Goal: Task Accomplishment & Management: Manage account settings

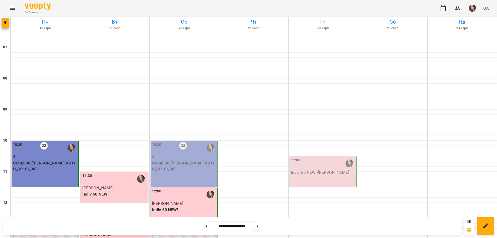
scroll to position [29, 0]
click at [188, 160] on p "Group 90 ([PERSON_NAME] А2 ПН_СР 10_30)" at bounding box center [184, 166] width 64 height 12
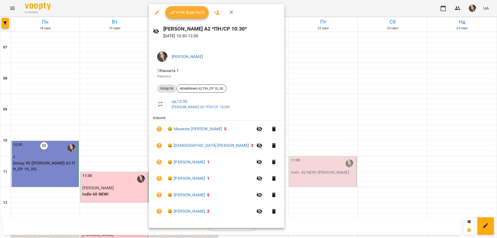
click at [184, 17] on button "Урок відбувся" at bounding box center [186, 12] width 43 height 12
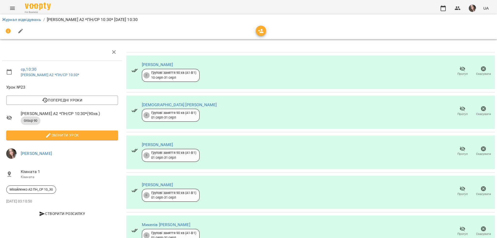
scroll to position [64, 0]
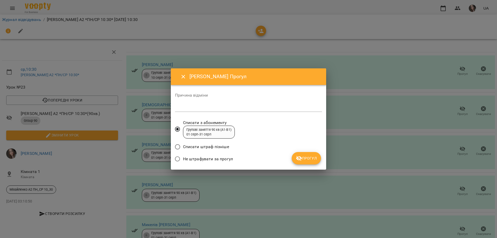
drag, startPoint x: 214, startPoint y: 158, endPoint x: 278, endPoint y: 165, distance: 65.0
click at [214, 159] on span "Не штрафувати за прогул" at bounding box center [208, 159] width 50 height 6
click at [187, 157] on span "Не штрафувати за прогул" at bounding box center [208, 159] width 50 height 6
click at [306, 154] on button "Прогул" at bounding box center [305, 158] width 29 height 12
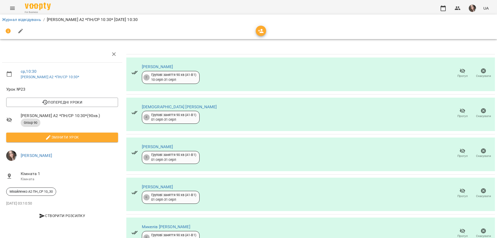
click at [89, 134] on span "Змінити урок" at bounding box center [61, 137] width 103 height 6
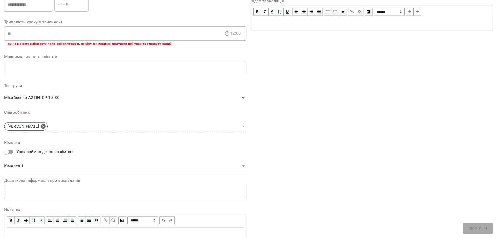
scroll to position [107, 0]
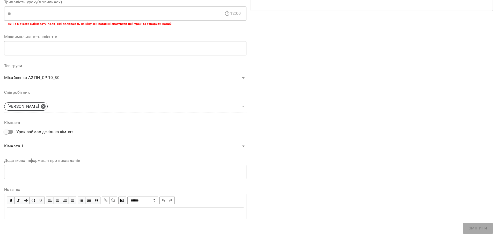
click at [112, 213] on div "Edit text" at bounding box center [125, 213] width 236 height 6
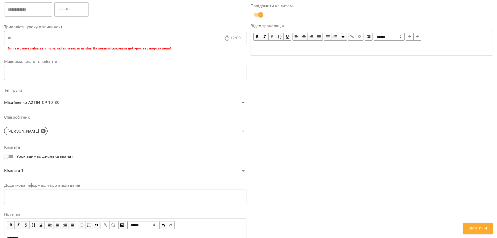
scroll to position [128, 0]
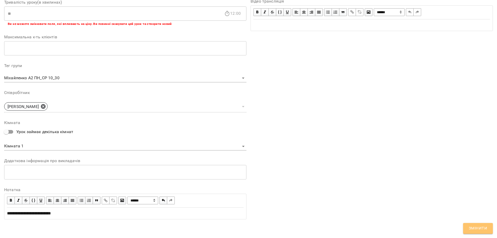
drag, startPoint x: 481, startPoint y: 226, endPoint x: 480, endPoint y: 217, distance: 9.1
click at [481, 226] on span "Змінити" at bounding box center [477, 228] width 18 height 7
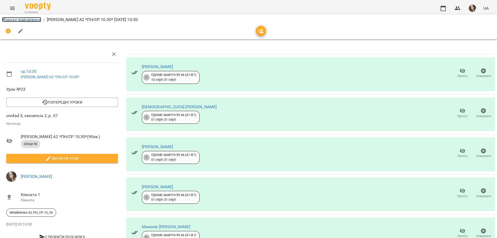
click at [34, 22] on link "Журнал відвідувань" at bounding box center [21, 19] width 39 height 5
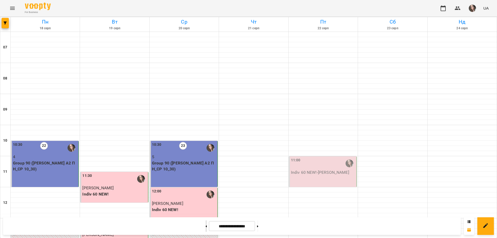
click at [205, 227] on button at bounding box center [205, 225] width 1 height 11
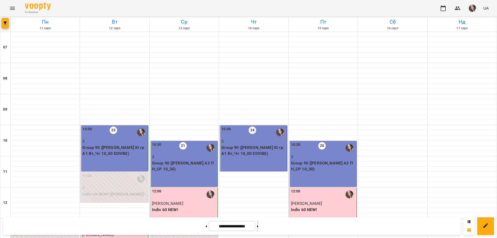
click at [258, 226] on button at bounding box center [257, 225] width 1 height 11
type input "**********"
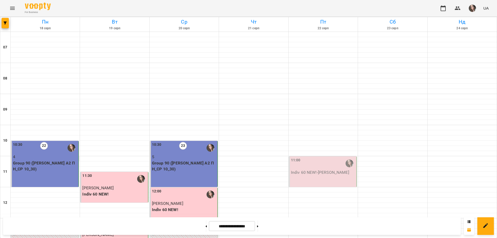
click at [65, 158] on p "4" at bounding box center [45, 157] width 64 height 6
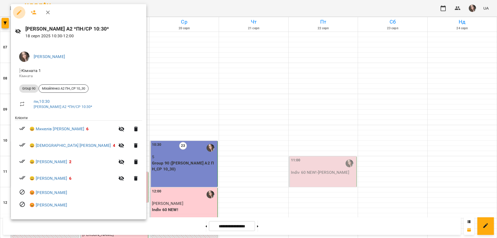
click at [19, 12] on icon "button" at bounding box center [19, 12] width 5 height 5
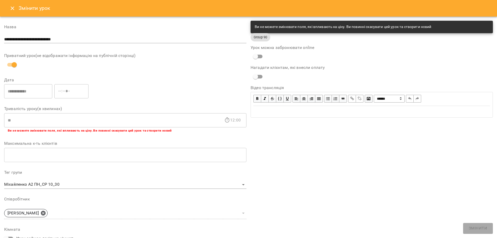
click at [9, 5] on button "Close" at bounding box center [12, 8] width 12 height 12
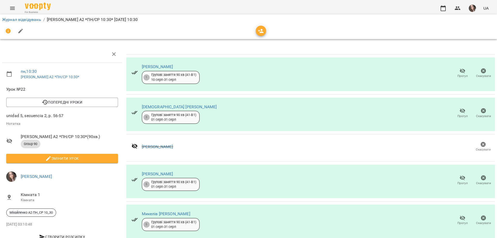
click at [60, 115] on p "unidad 5, secuencia 2, p. 56-57" at bounding box center [62, 116] width 112 height 6
